Goal: Find specific page/section: Find specific page/section

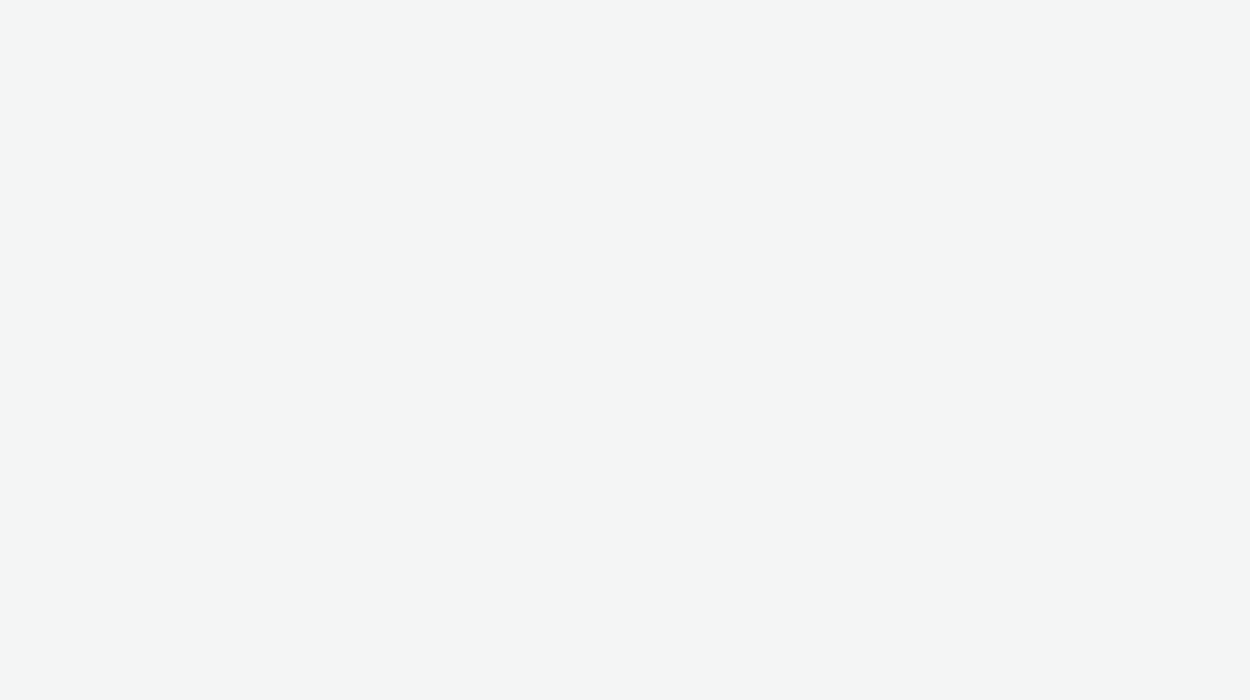
select select "ac009755-aa48-4799-8050-7a339a378eb8"
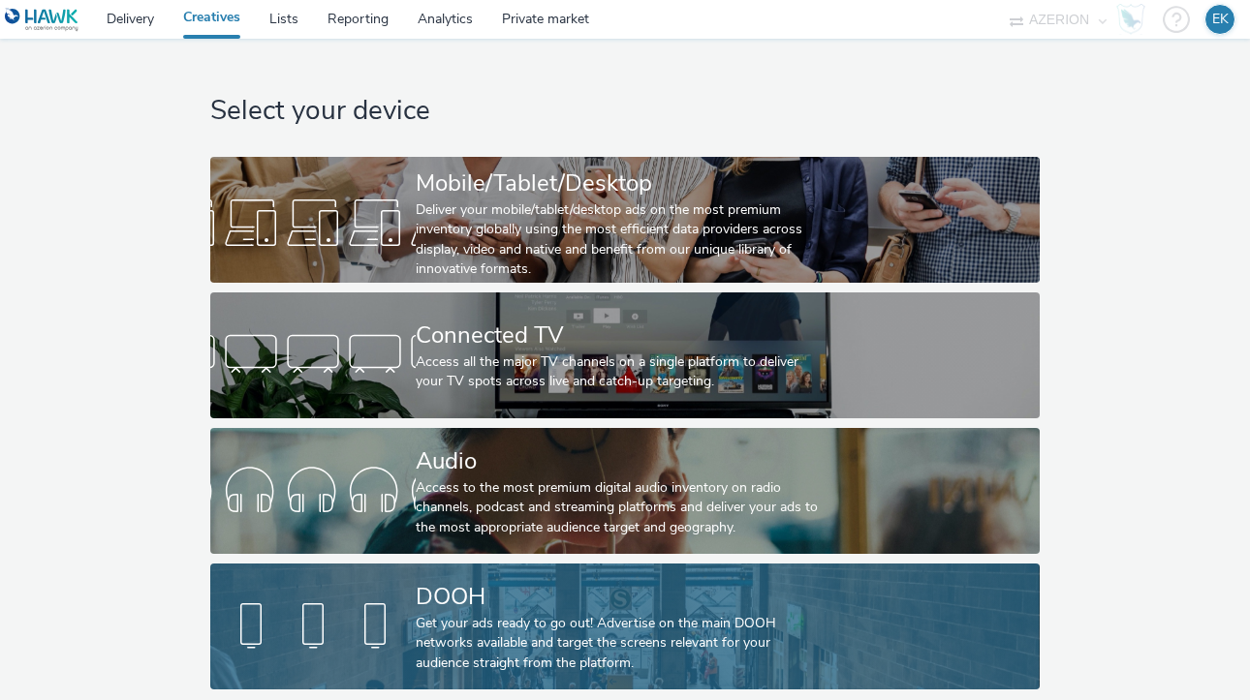
click at [520, 575] on div "DOOH Get your ads ready to go out! Advertise on the main DOOH networks availabl…" at bounding box center [621, 627] width 411 height 126
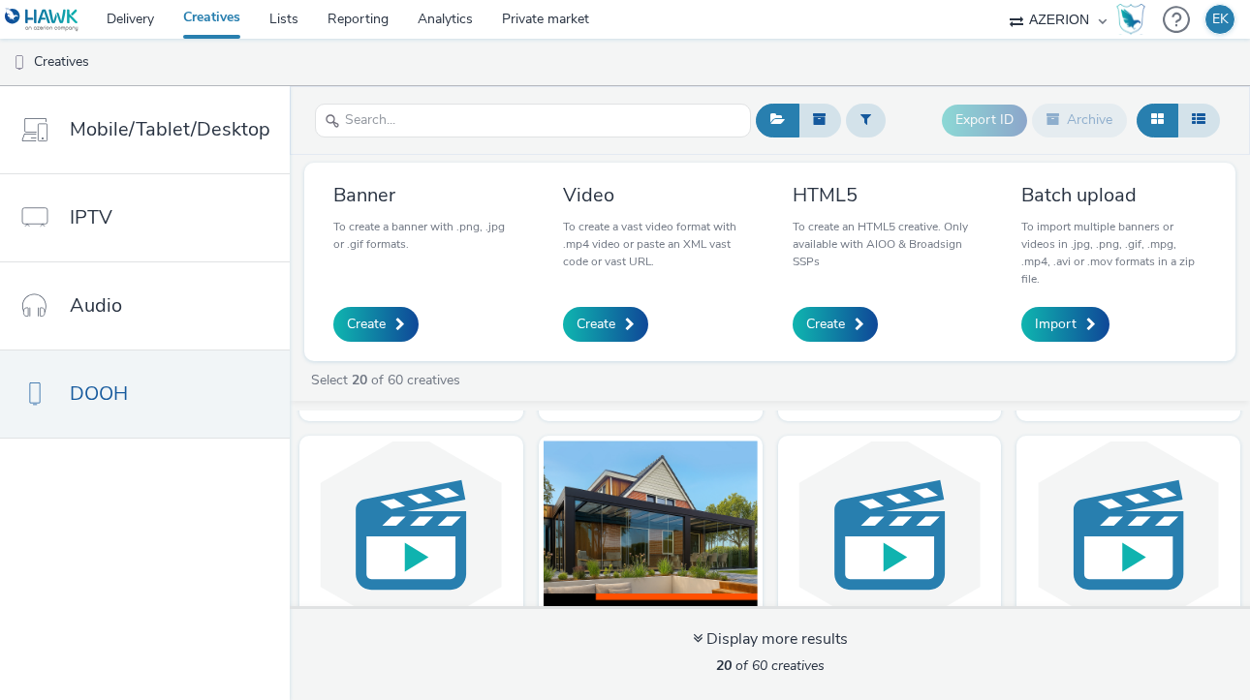
scroll to position [1385, 0]
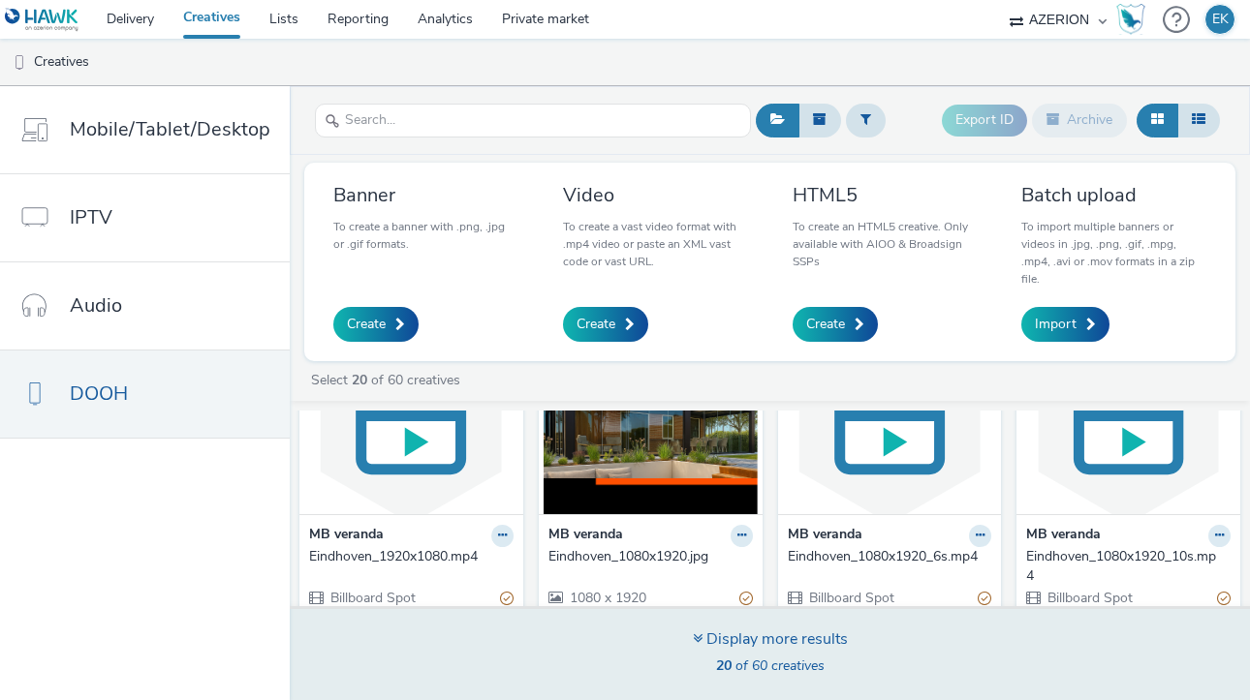
click at [751, 642] on div "Display more results" at bounding box center [770, 640] width 155 height 22
click at [765, 695] on div "Display more results 20 of 60 creatives" at bounding box center [770, 653] width 974 height 94
click at [759, 671] on span "20 of 60 creatives" at bounding box center [770, 666] width 109 height 18
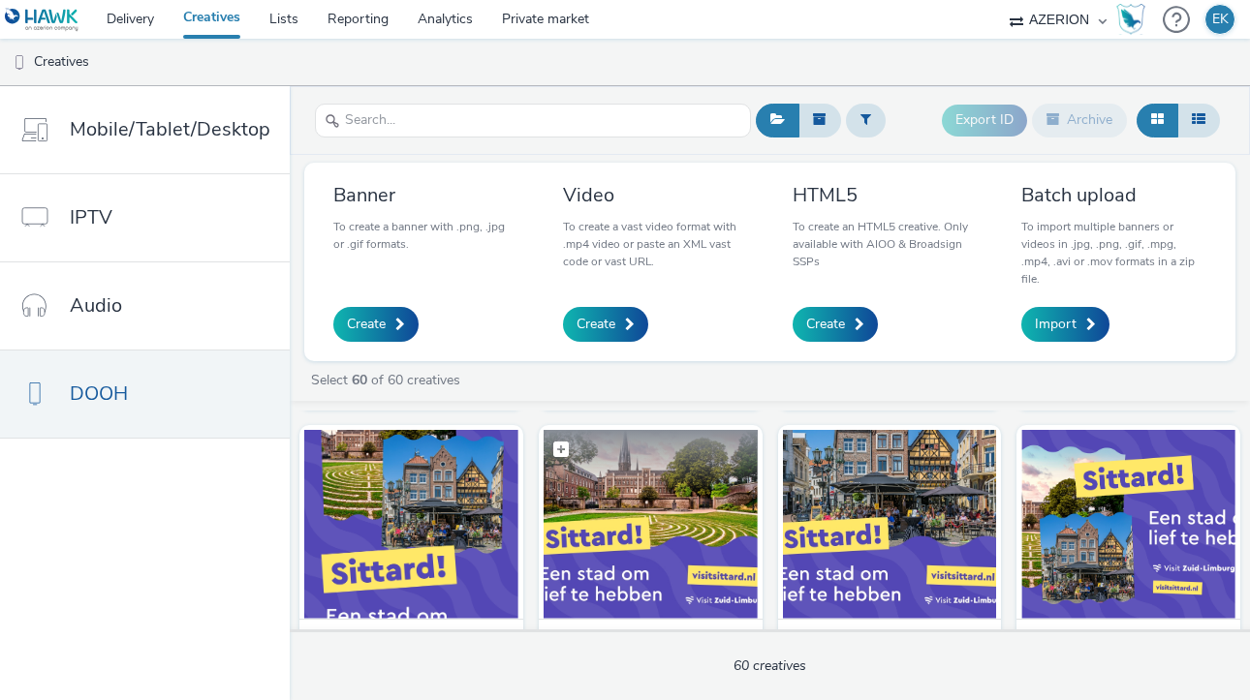
scroll to position [2251, 0]
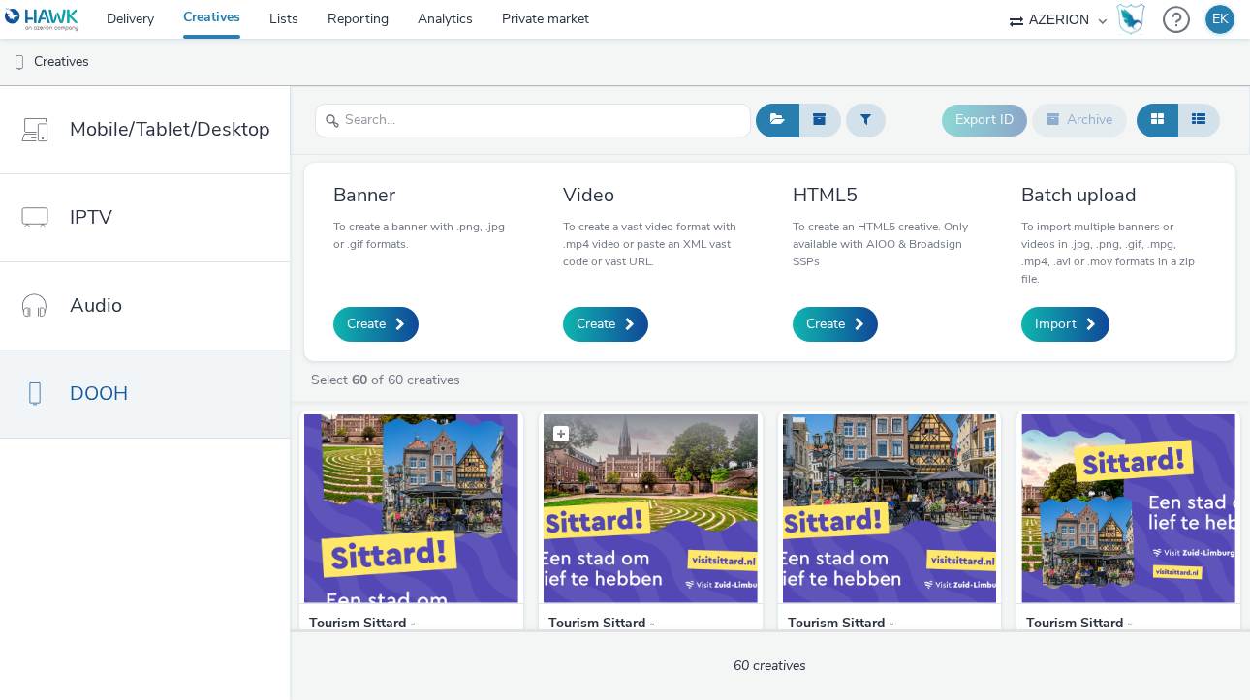
click at [640, 510] on img at bounding box center [651, 509] width 214 height 189
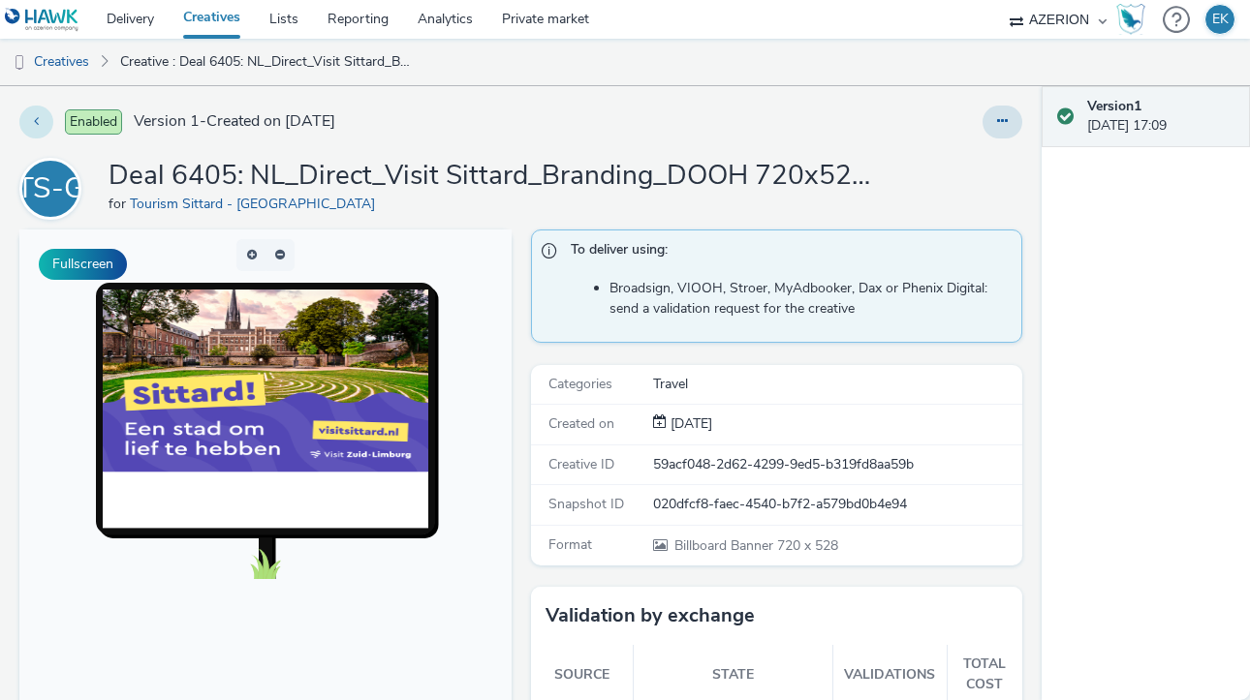
click at [40, 119] on button at bounding box center [36, 122] width 34 height 33
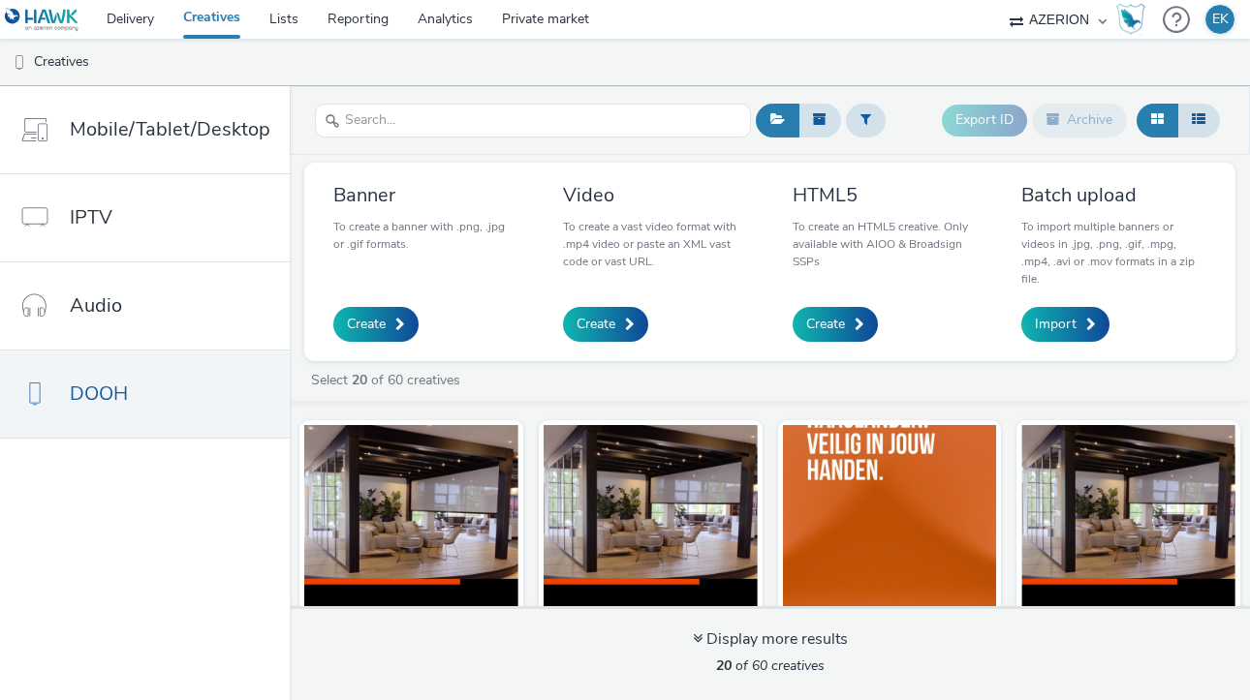
scroll to position [1385, 0]
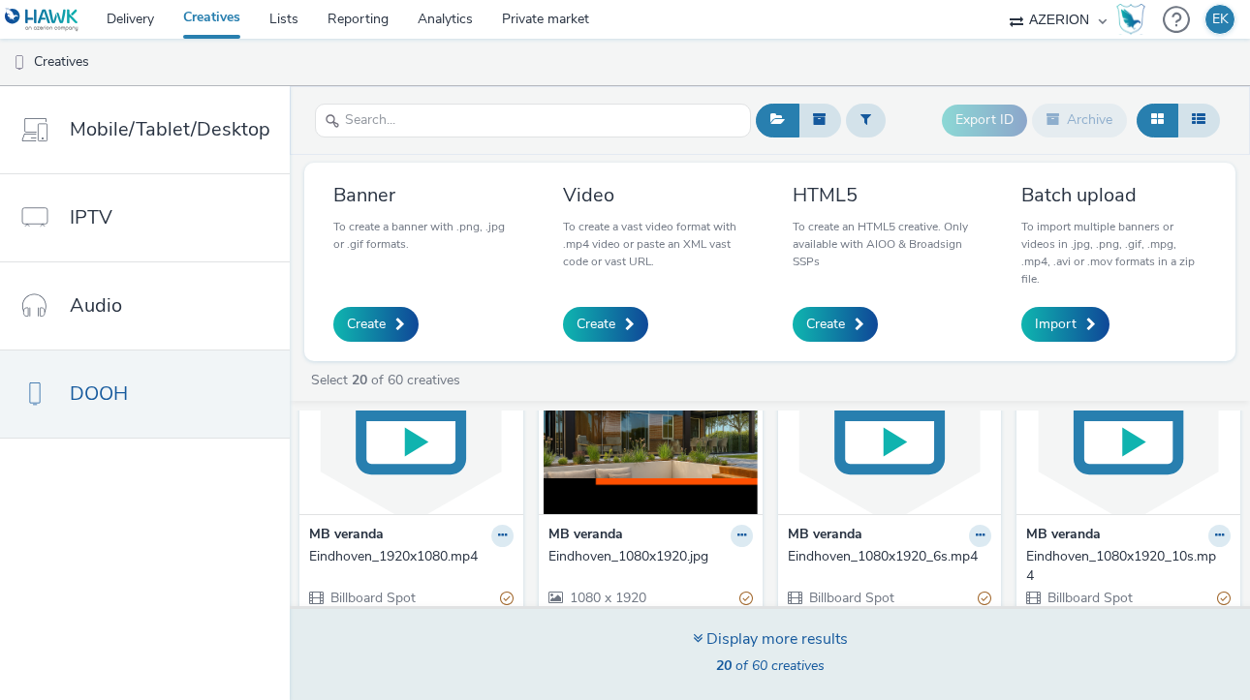
click at [771, 655] on div "Display more results 20 of 60 creatives" at bounding box center [770, 655] width 155 height 52
click at [711, 655] on div "Display more results 40 of 60 creatives" at bounding box center [770, 655] width 155 height 52
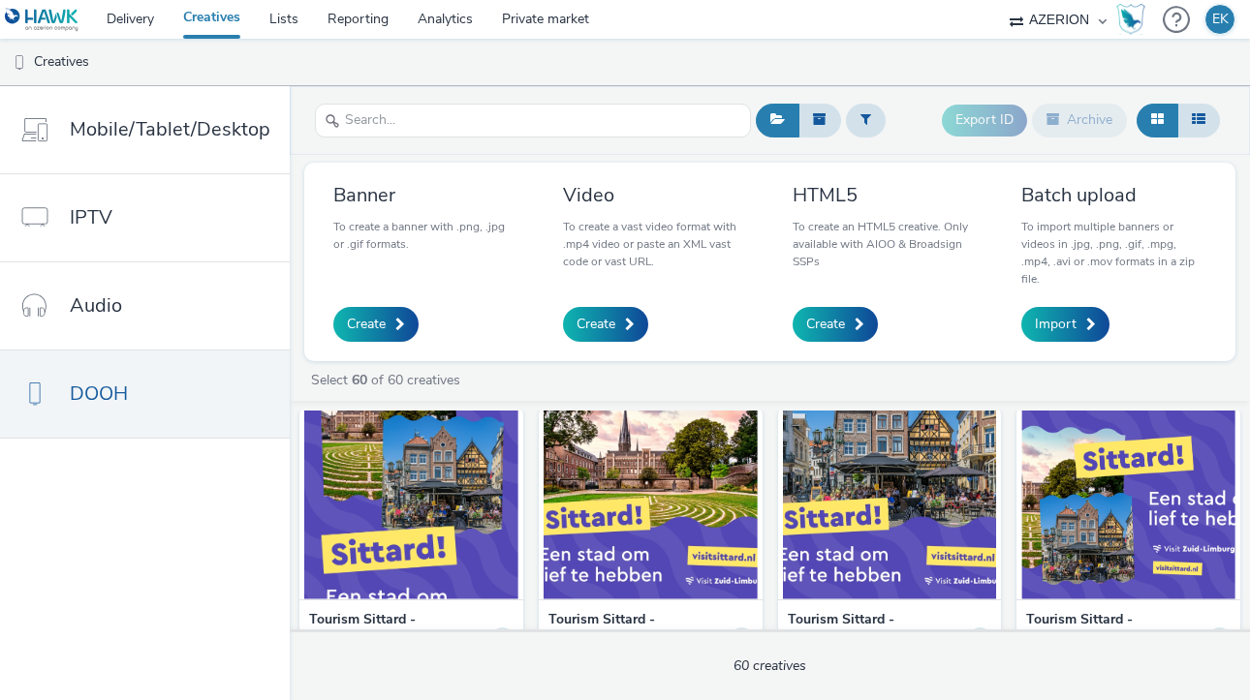
scroll to position [2249, 0]
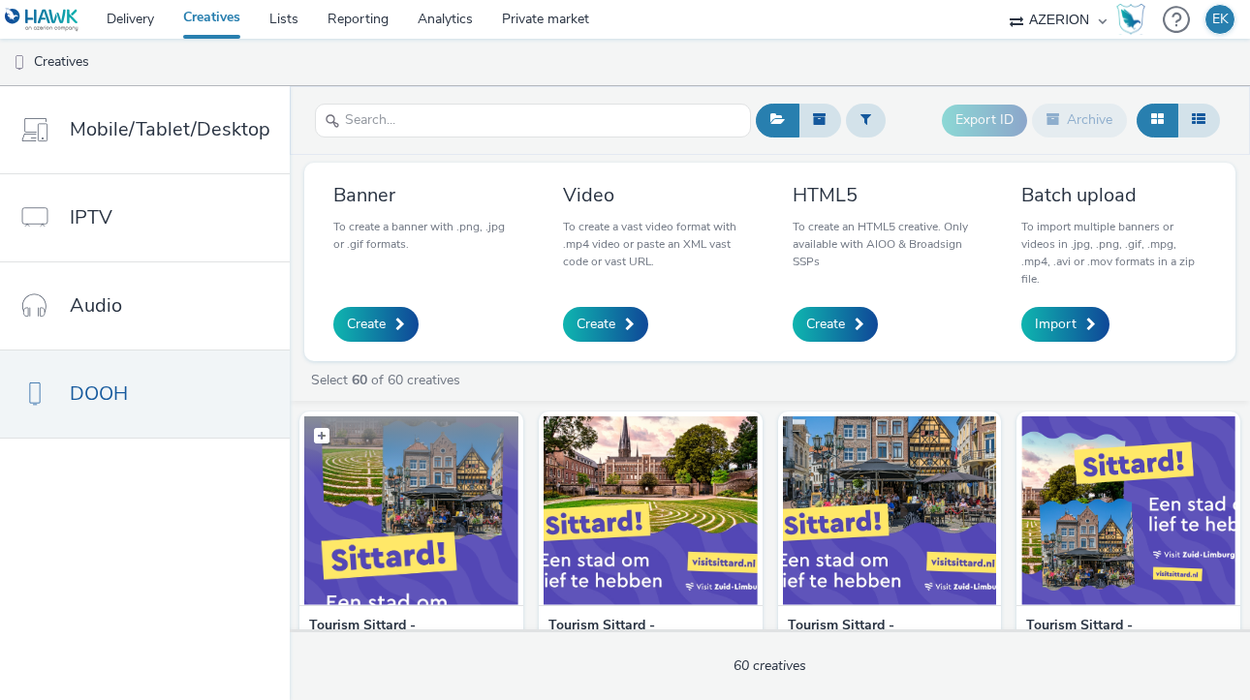
click at [416, 483] on img at bounding box center [411, 511] width 214 height 189
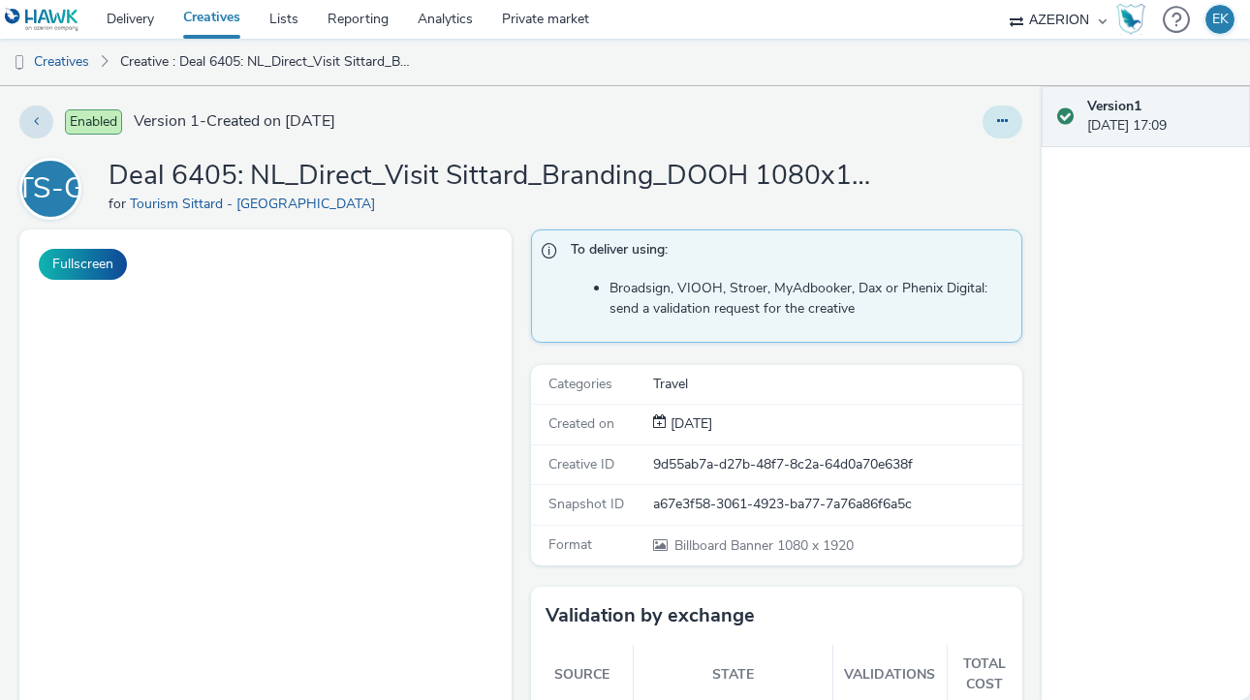
click at [1015, 118] on button at bounding box center [1002, 122] width 40 height 33
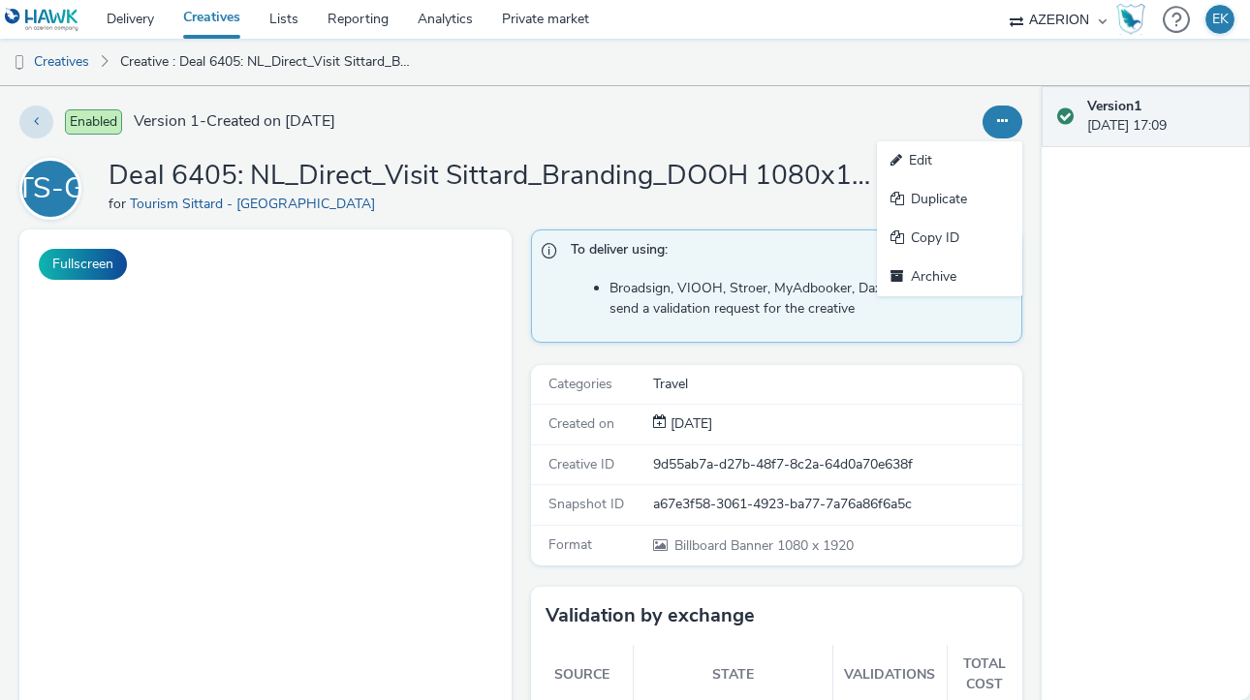
click at [1015, 118] on button at bounding box center [1002, 122] width 40 height 33
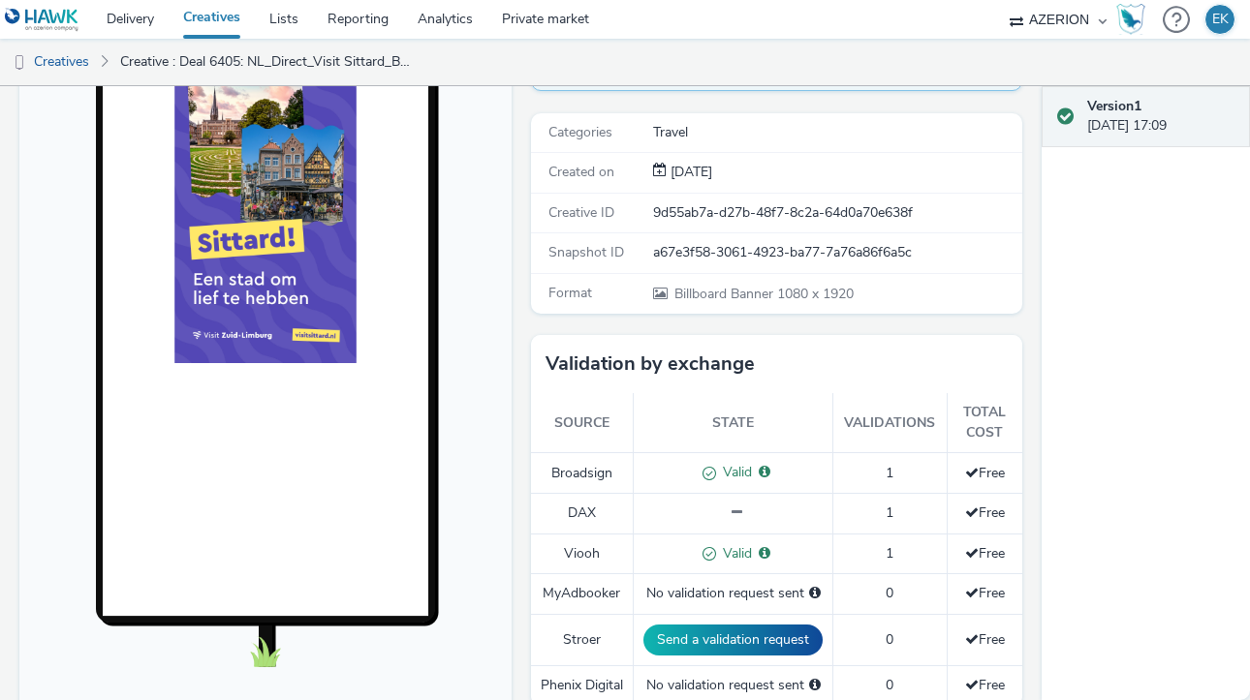
scroll to position [253, 0]
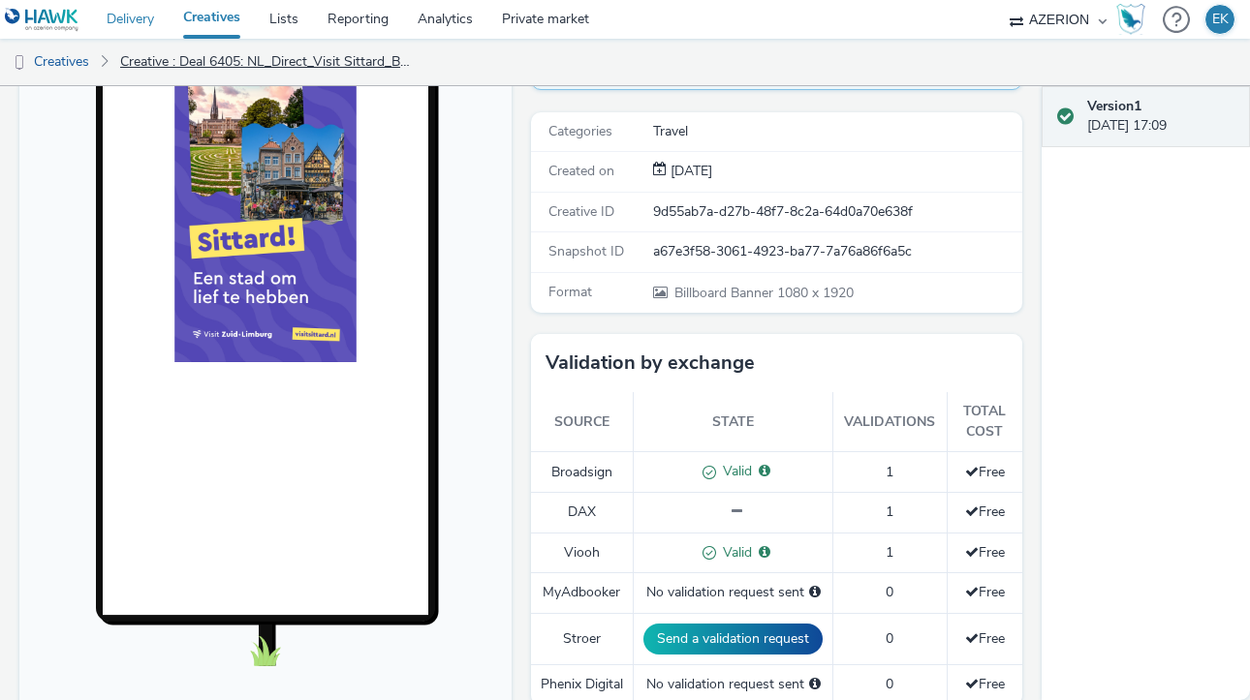
drag, startPoint x: 144, startPoint y: 24, endPoint x: 176, endPoint y: 54, distance: 43.9
click at [144, 25] on link "Delivery" at bounding box center [130, 19] width 77 height 39
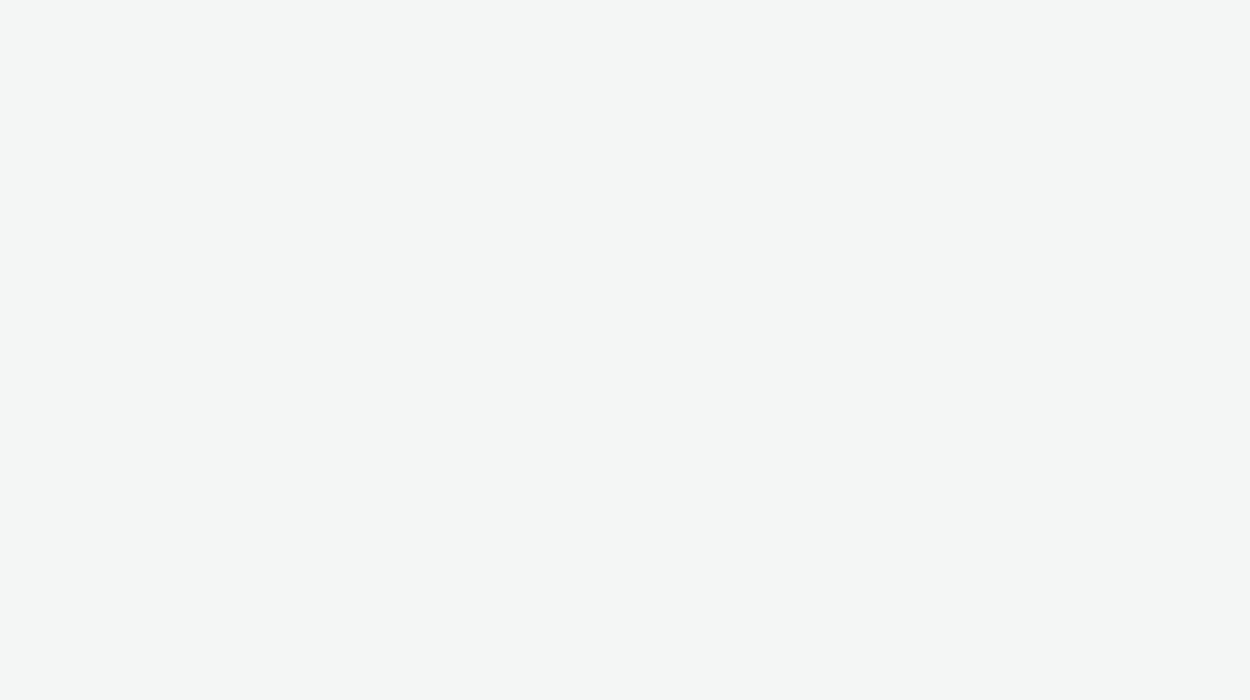
select select "ac009755-aa48-4799-8050-7a339a378eb8"
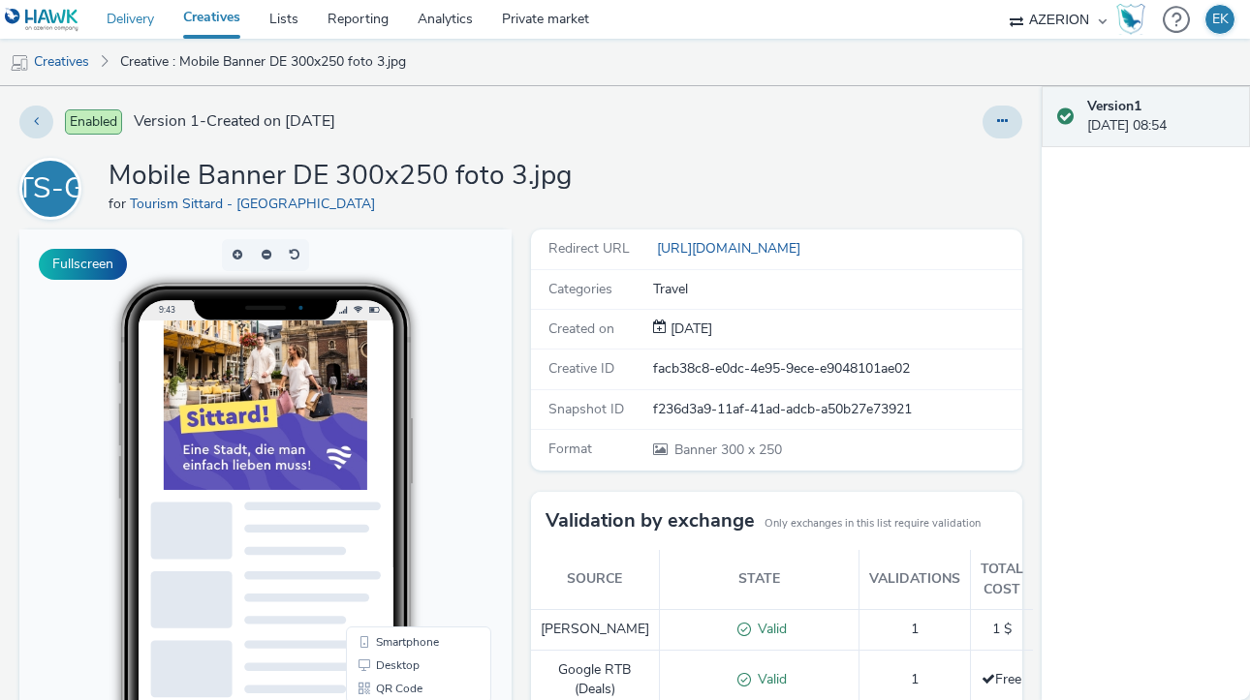
click at [120, 15] on link "Delivery" at bounding box center [130, 19] width 77 height 39
